Goal: Transaction & Acquisition: Download file/media

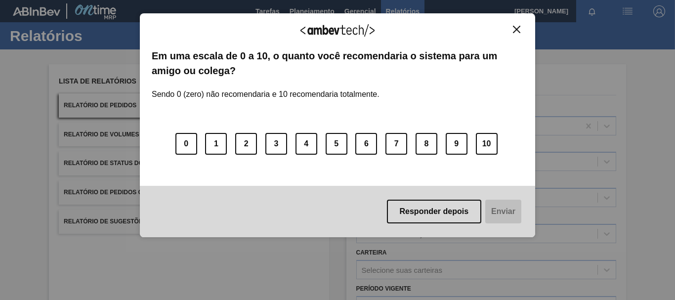
click at [517, 31] on img "Close" at bounding box center [516, 29] width 7 height 7
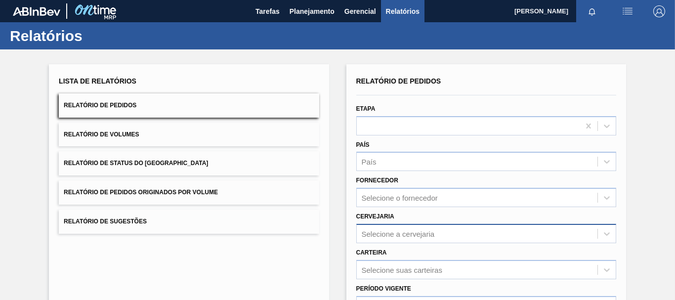
click at [387, 236] on div "Selecione a cervejaria" at bounding box center [398, 233] width 73 height 8
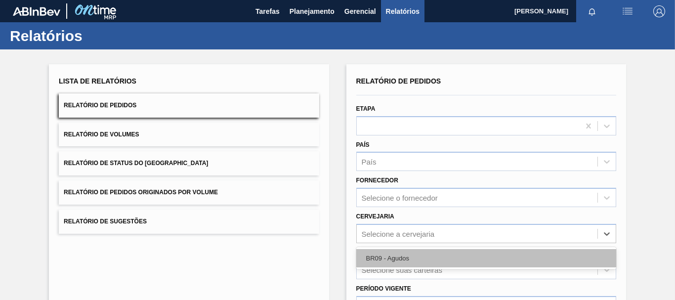
click at [380, 257] on div "BR09 - Agudos" at bounding box center [486, 258] width 260 height 18
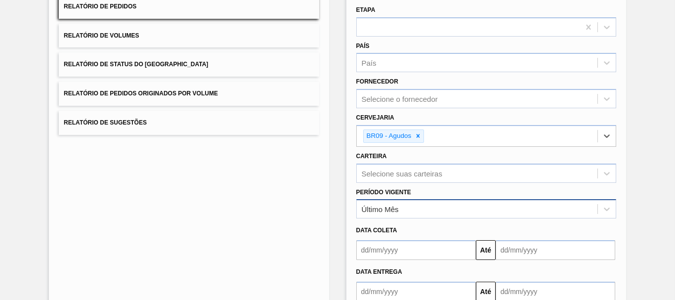
scroll to position [160, 0]
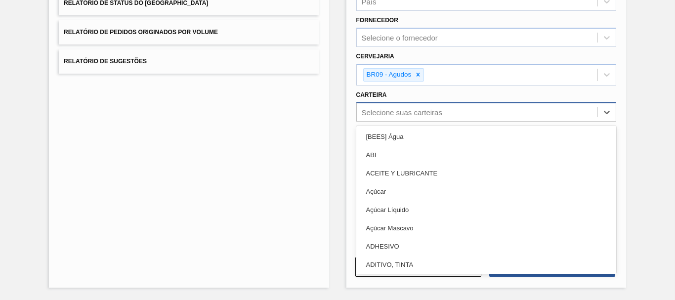
click at [417, 121] on div "Selecione suas carteiras" at bounding box center [486, 111] width 260 height 19
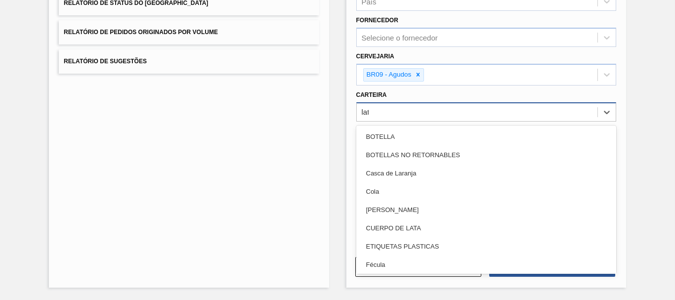
type input "lata"
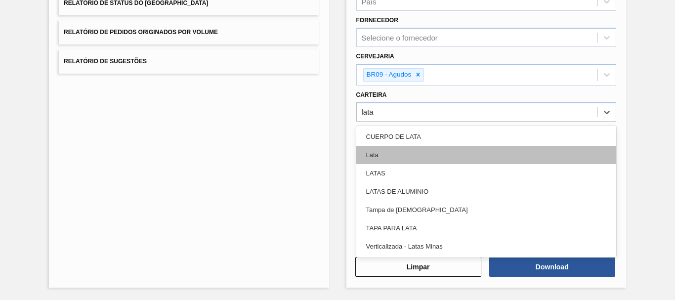
click at [392, 150] on div "Lata" at bounding box center [486, 155] width 260 height 18
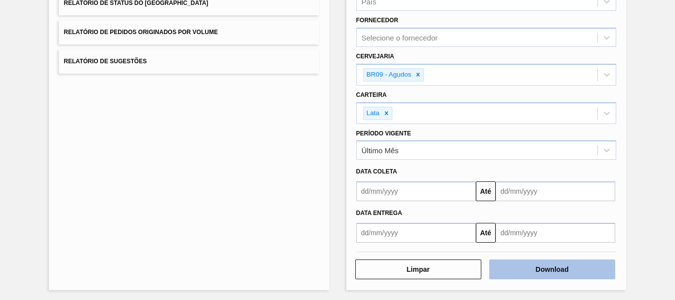
click at [489, 262] on button "Download" at bounding box center [552, 269] width 126 height 20
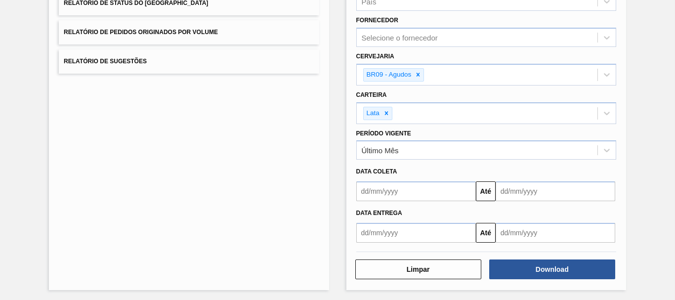
click at [429, 185] on input "text" at bounding box center [416, 191] width 120 height 20
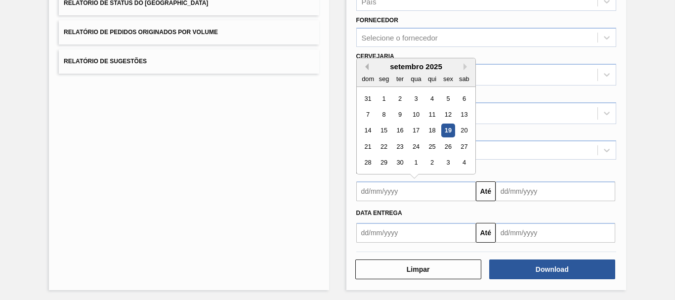
click at [365, 63] on button "Previous Month" at bounding box center [365, 66] width 7 height 7
click at [375, 166] on div "24 25 26 27 28 29 30" at bounding box center [416, 163] width 112 height 16
click at [386, 162] on div "25" at bounding box center [383, 162] width 13 height 13
type input "[DATE]"
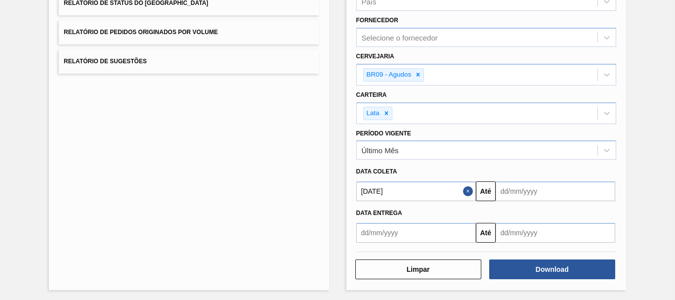
click at [518, 187] on input "text" at bounding box center [555, 191] width 120 height 20
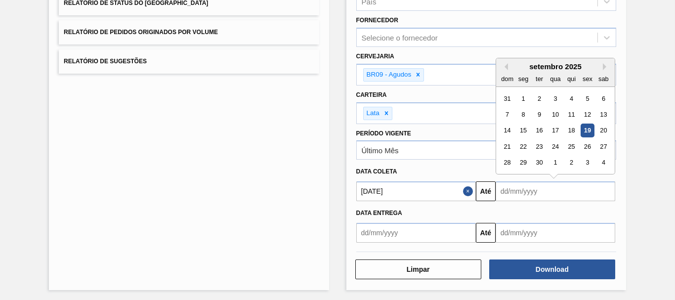
click at [603, 63] on div "setembro 2025" at bounding box center [555, 66] width 119 height 8
click at [603, 69] on button "Next Month" at bounding box center [606, 66] width 7 height 7
click at [606, 160] on div "1" at bounding box center [603, 162] width 13 height 13
type input "[DATE]"
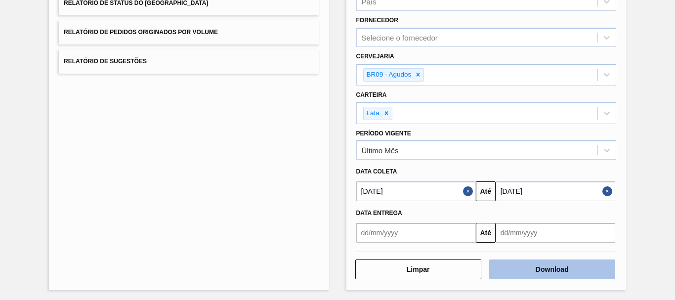
click at [560, 271] on button "Download" at bounding box center [552, 269] width 126 height 20
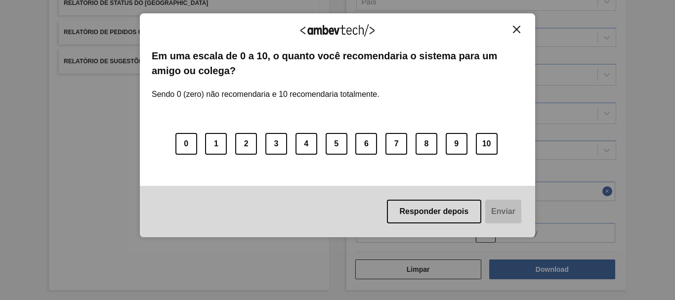
click at [521, 21] on div "Agradecemos seu feedback! Em uma escala de 0 a 10, o quanto você recomendaria o…" at bounding box center [337, 125] width 395 height 224
drag, startPoint x: 519, startPoint y: 26, endPoint x: 518, endPoint y: 19, distance: 6.6
click at [519, 26] on img "Close" at bounding box center [516, 29] width 7 height 7
click at [516, 31] on img "Close" at bounding box center [516, 29] width 7 height 7
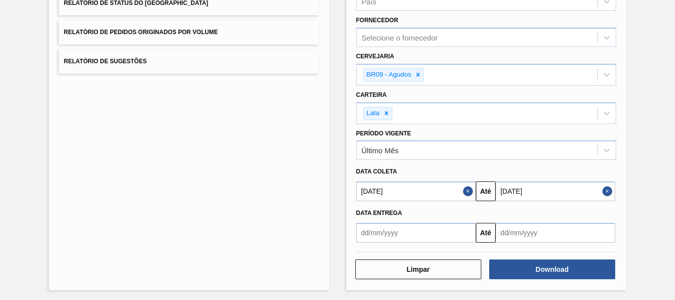
scroll to position [0, 0]
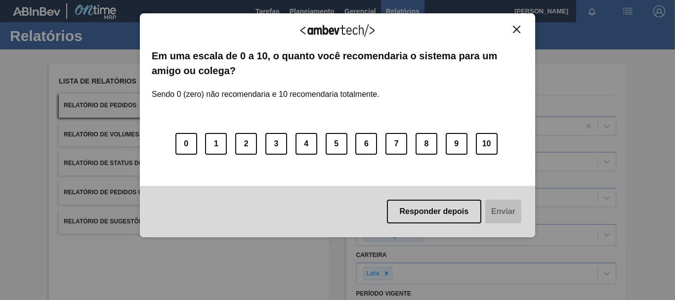
click at [513, 32] on img "Close" at bounding box center [516, 29] width 7 height 7
click at [518, 28] on img "Close" at bounding box center [516, 29] width 7 height 7
click at [515, 27] on img "Close" at bounding box center [516, 29] width 7 height 7
